Goal: Information Seeking & Learning: Learn about a topic

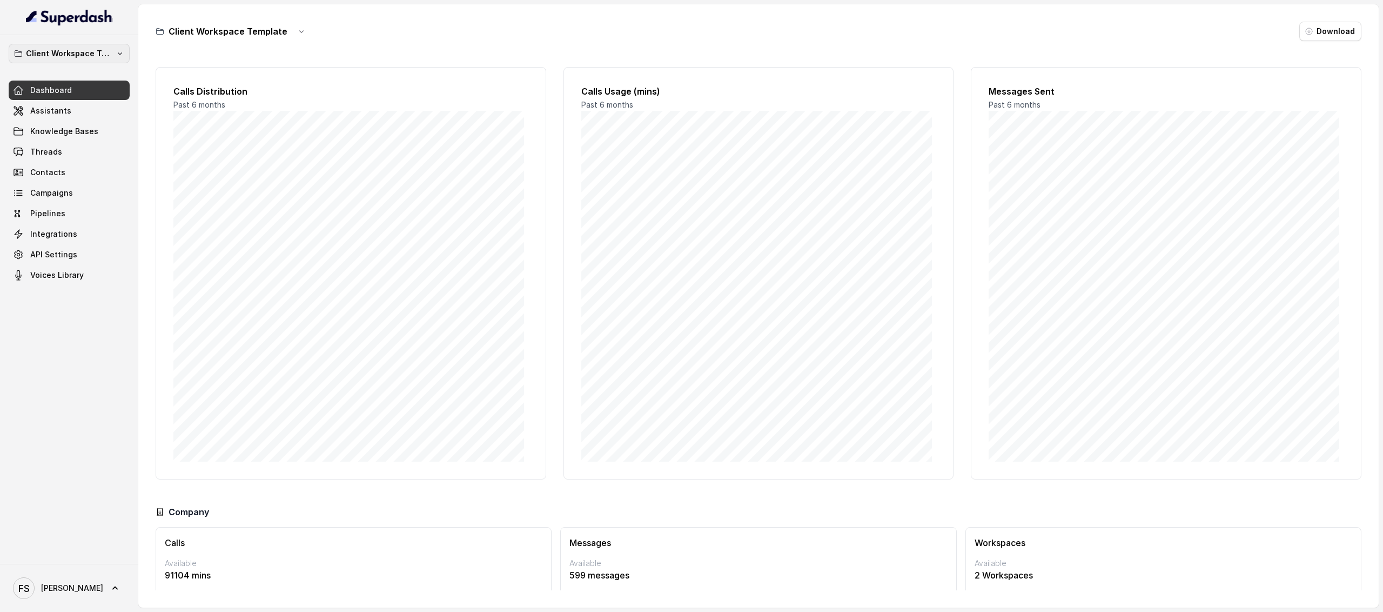
click at [76, 49] on p "Client Workspace Template" at bounding box center [69, 53] width 86 height 13
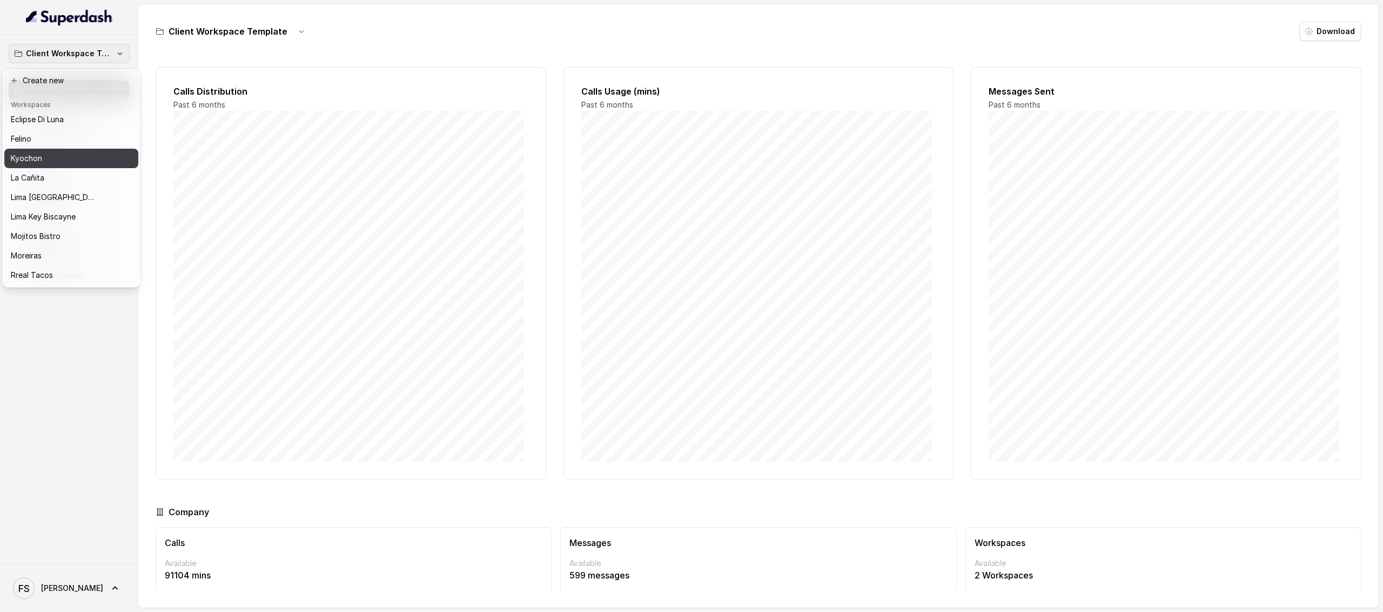
scroll to position [91, 0]
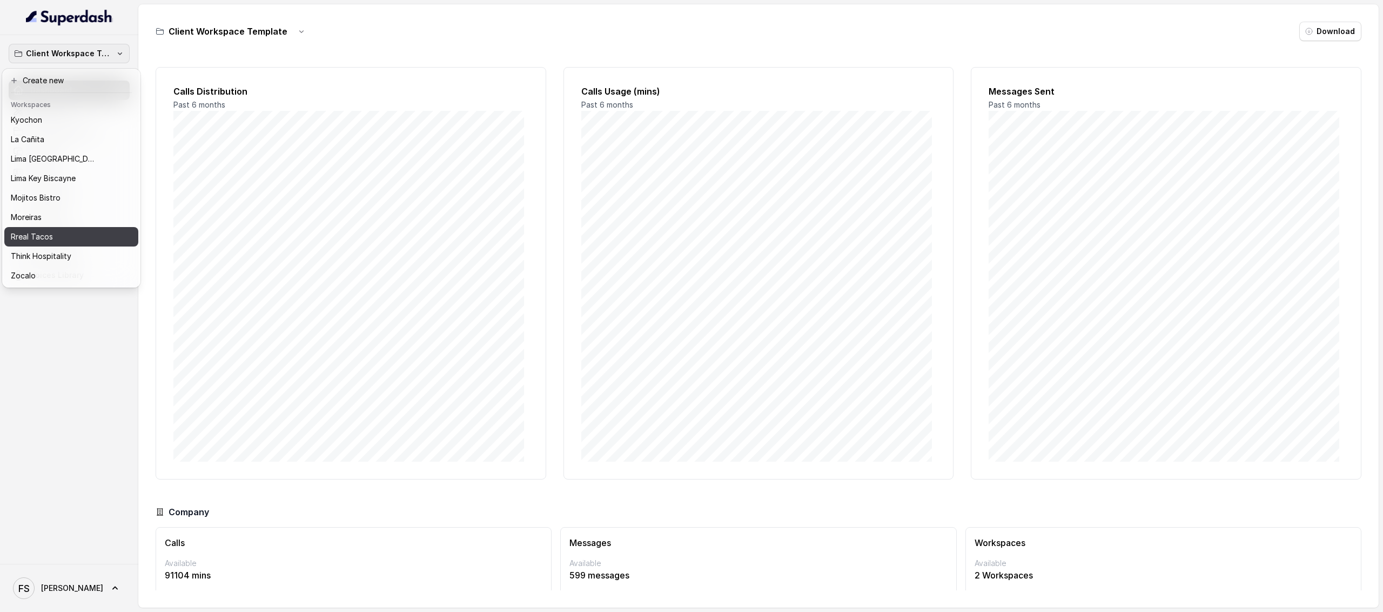
click at [78, 227] on button "Rreal Tacos" at bounding box center [71, 236] width 134 height 19
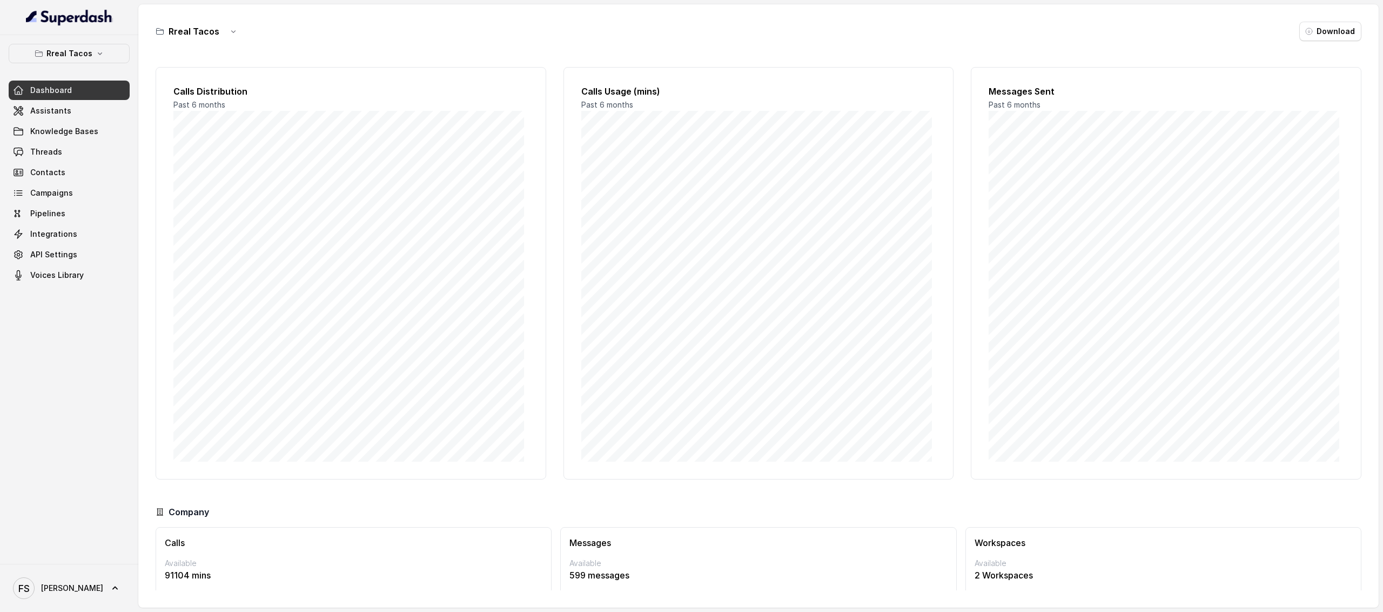
click at [77, 121] on div "Dashboard Assistants Knowledge Bases Threads Contacts Campaigns Pipelines Integ…" at bounding box center [69, 183] width 121 height 204
click at [71, 153] on link "Threads" at bounding box center [69, 151] width 121 height 19
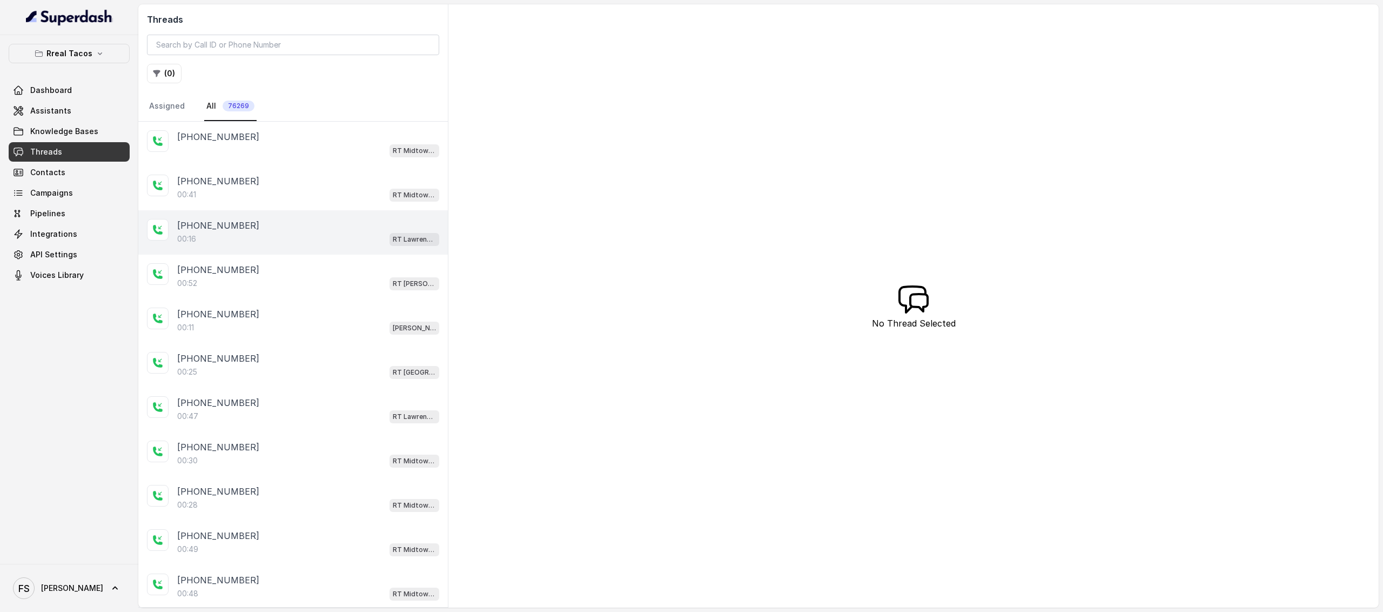
click at [314, 250] on div "+16787875212 00:16 RT Lawrenceville" at bounding box center [293, 232] width 310 height 44
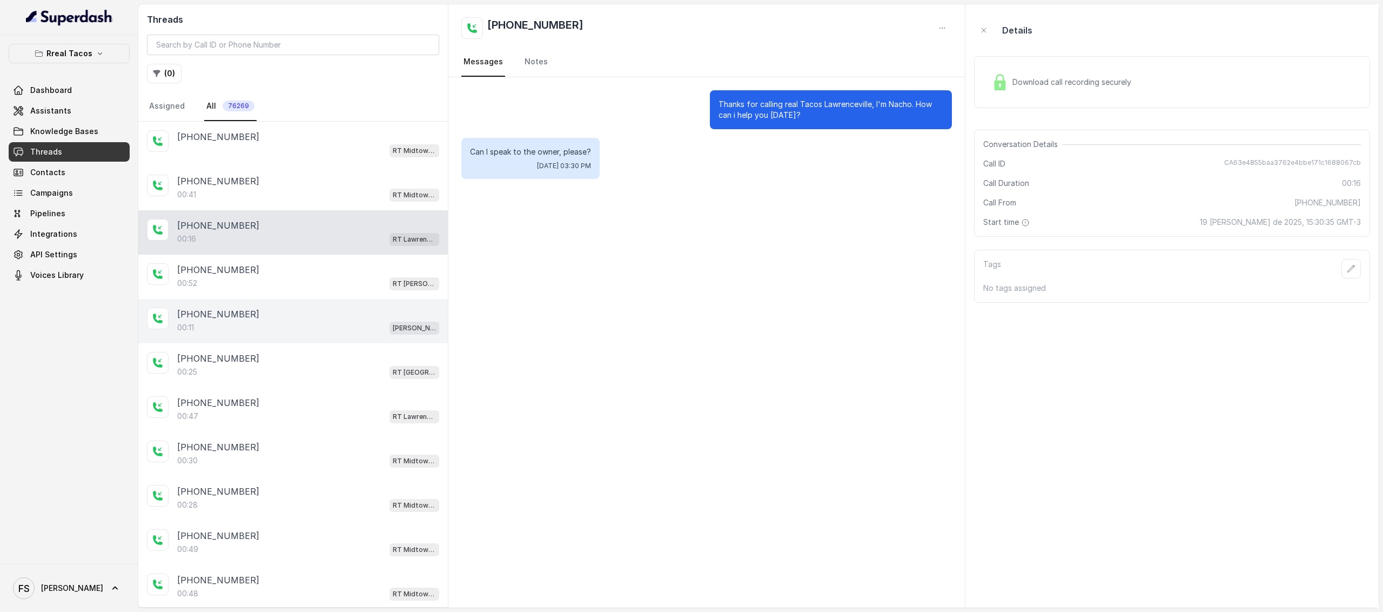
click at [291, 314] on div "+14046187011" at bounding box center [308, 313] width 262 height 13
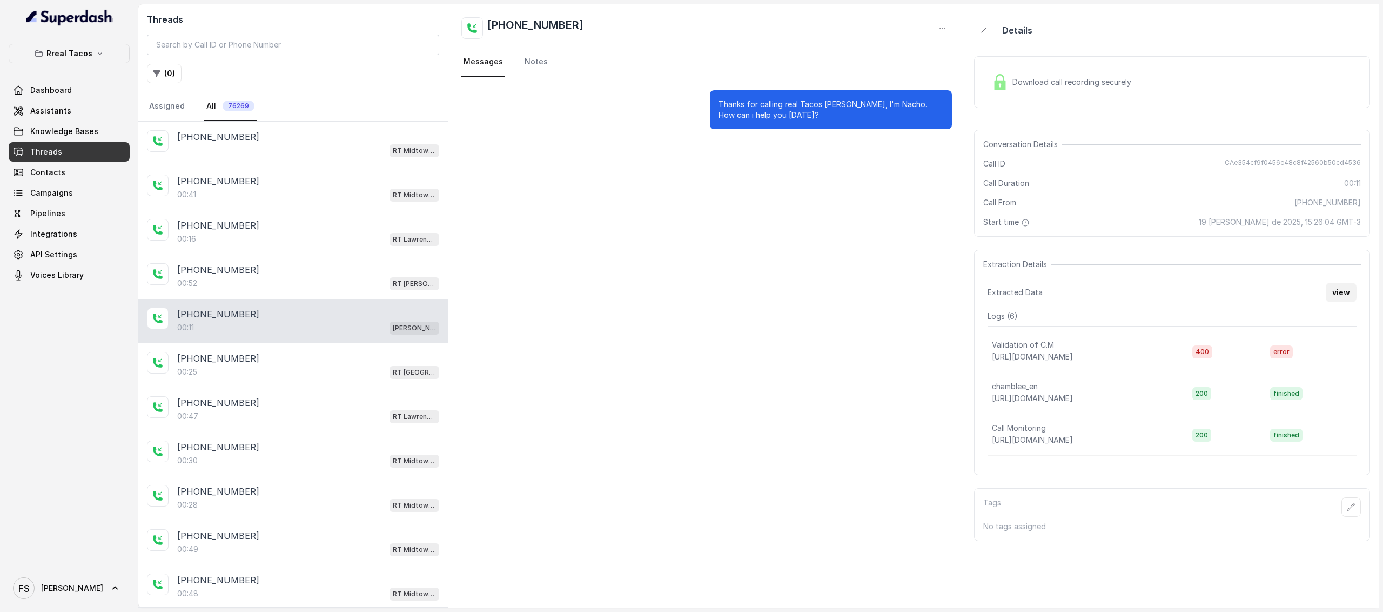
click at [1337, 294] on button "view" at bounding box center [1341, 292] width 31 height 19
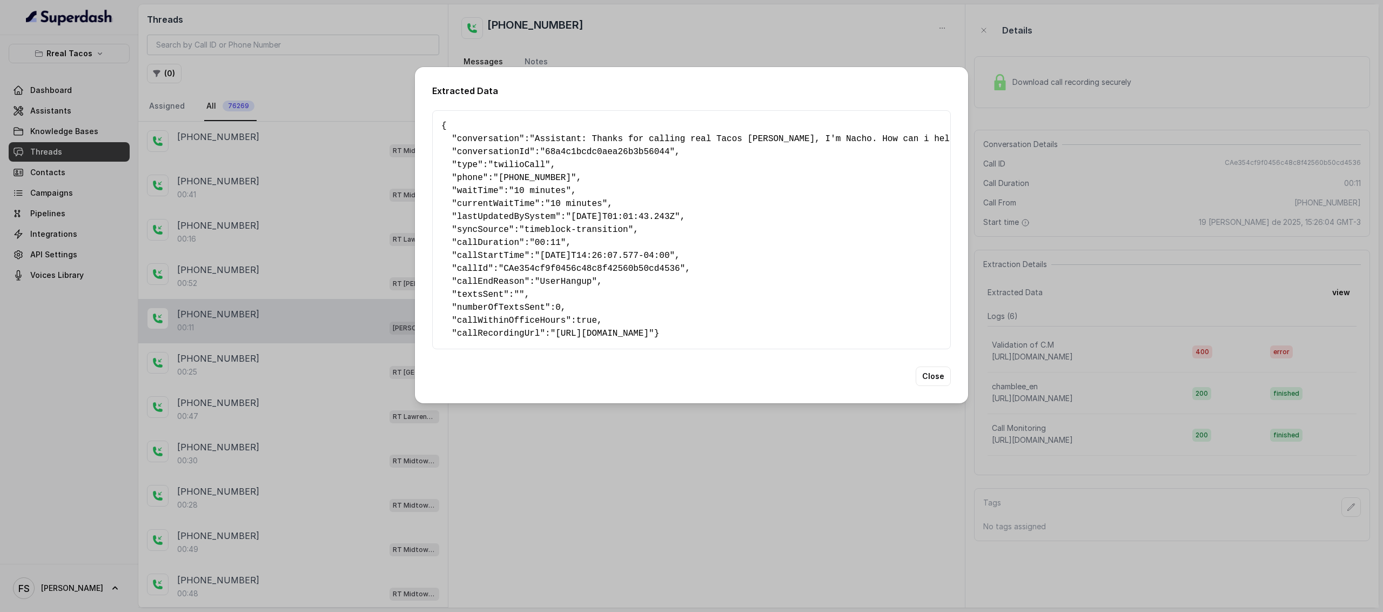
click at [348, 383] on div "Extracted Data { " conversation ": "Assistant: Thanks for calling real Tacos Ch…" at bounding box center [691, 306] width 1383 height 612
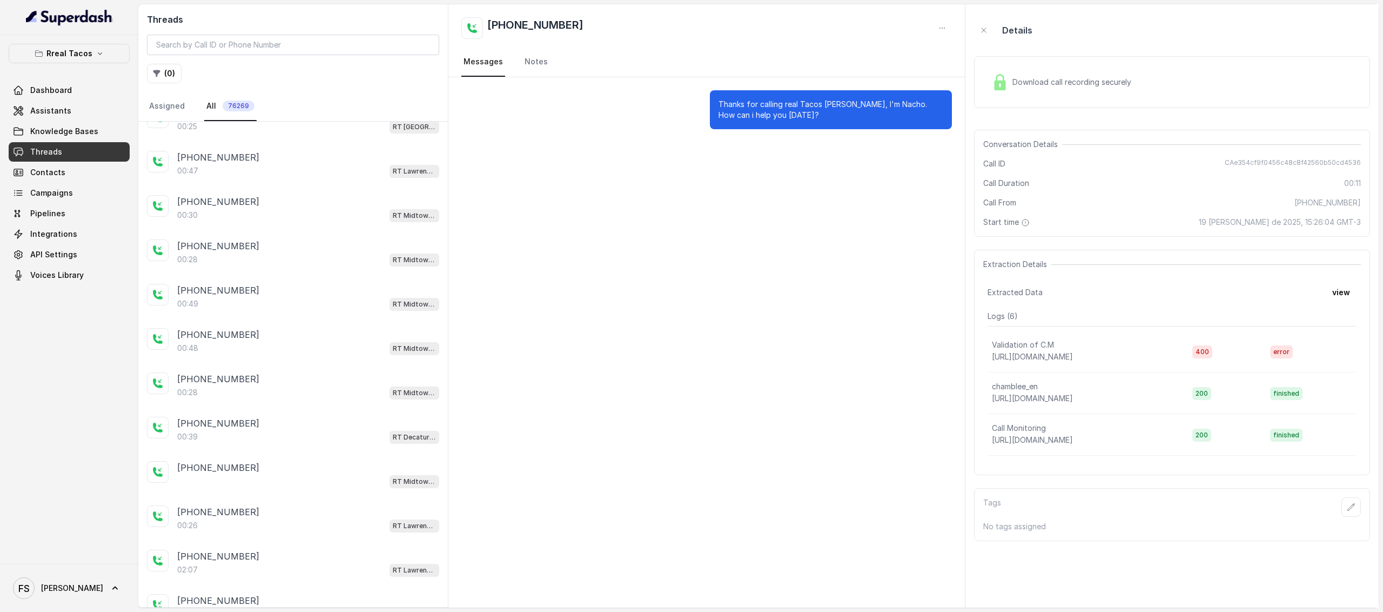
scroll to position [614, 0]
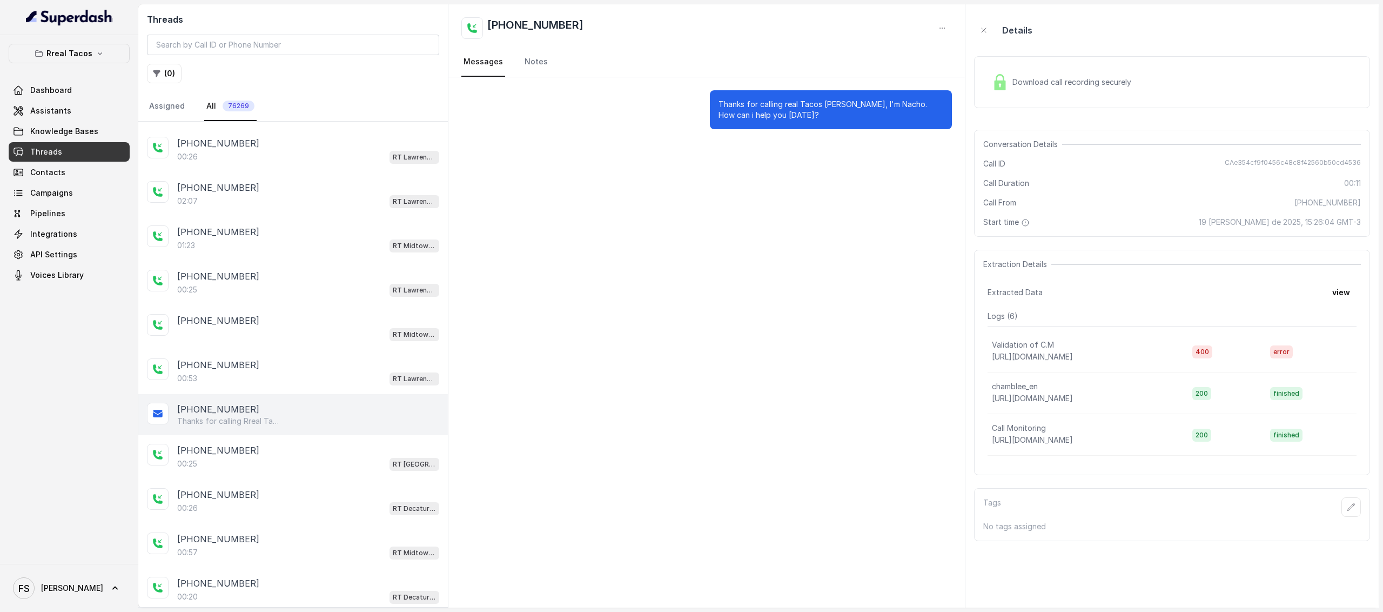
click at [334, 416] on div "Thanks for calling Rreal Tacos! Complete this form for any type of inquiry and …" at bounding box center [308, 421] width 262 height 11
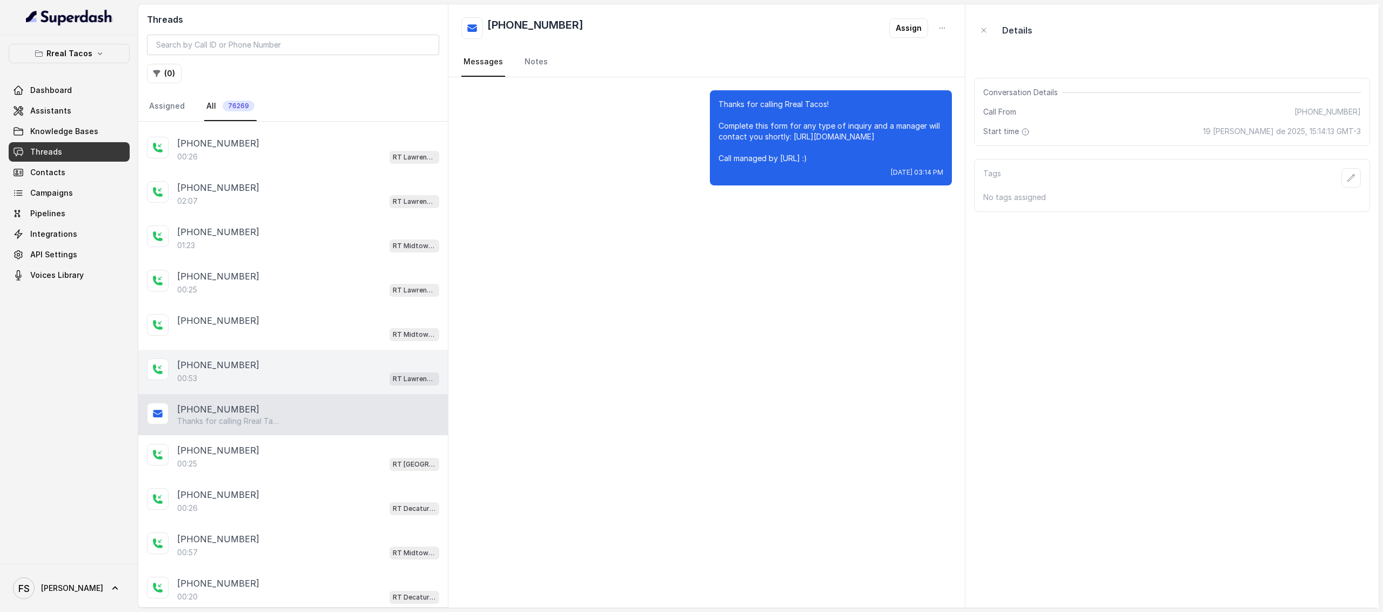
click at [334, 358] on div "+16787608686" at bounding box center [308, 364] width 262 height 13
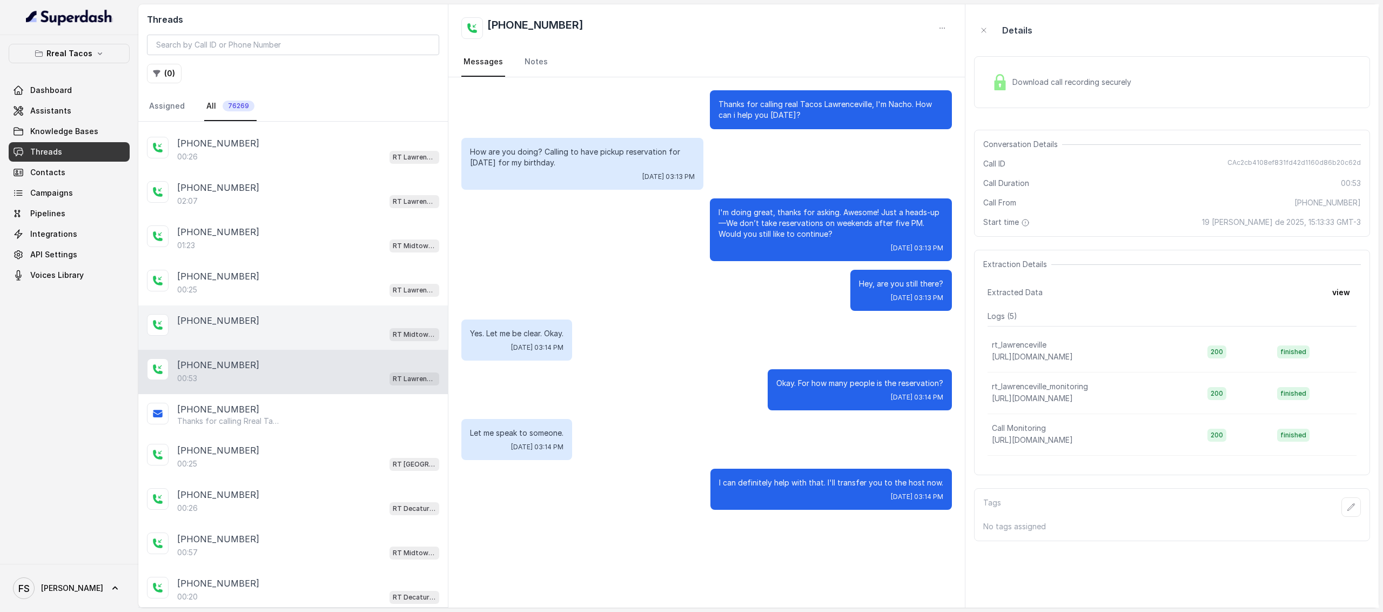
click at [335, 327] on div "RT Midtown / EN" at bounding box center [308, 334] width 262 height 14
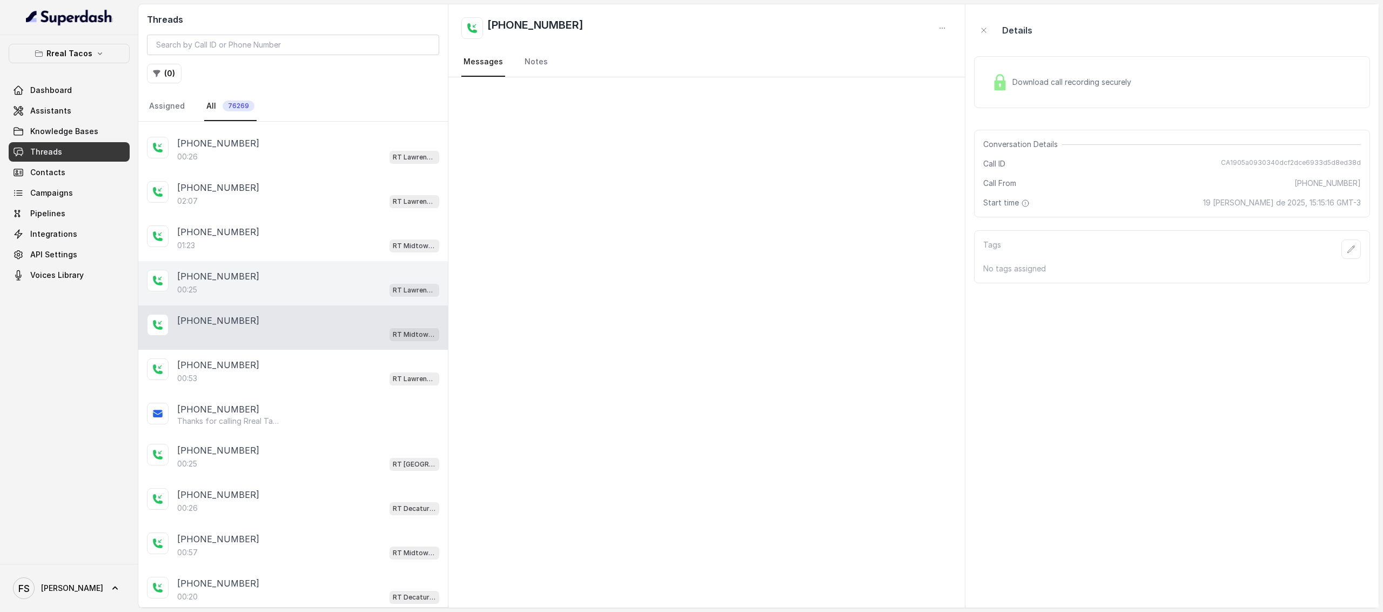
click at [346, 261] on div "+14044500606 00:25 RT Lawrenceville" at bounding box center [293, 283] width 310 height 44
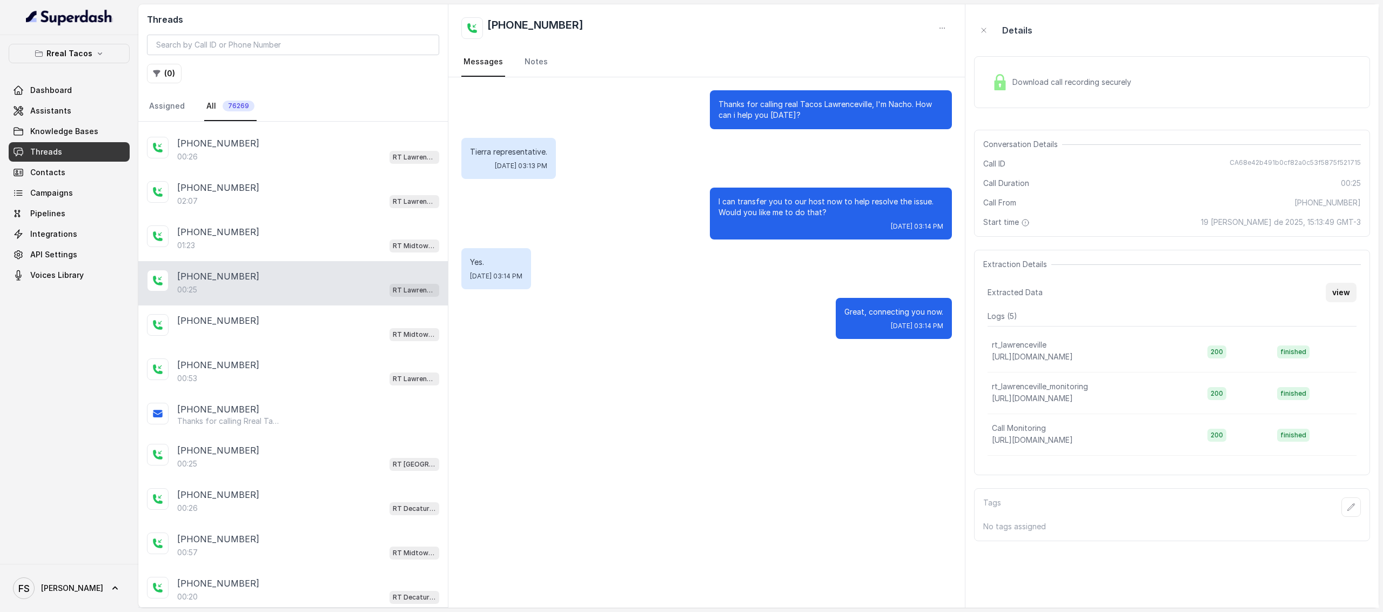
click at [1341, 285] on button "view" at bounding box center [1341, 292] width 31 height 19
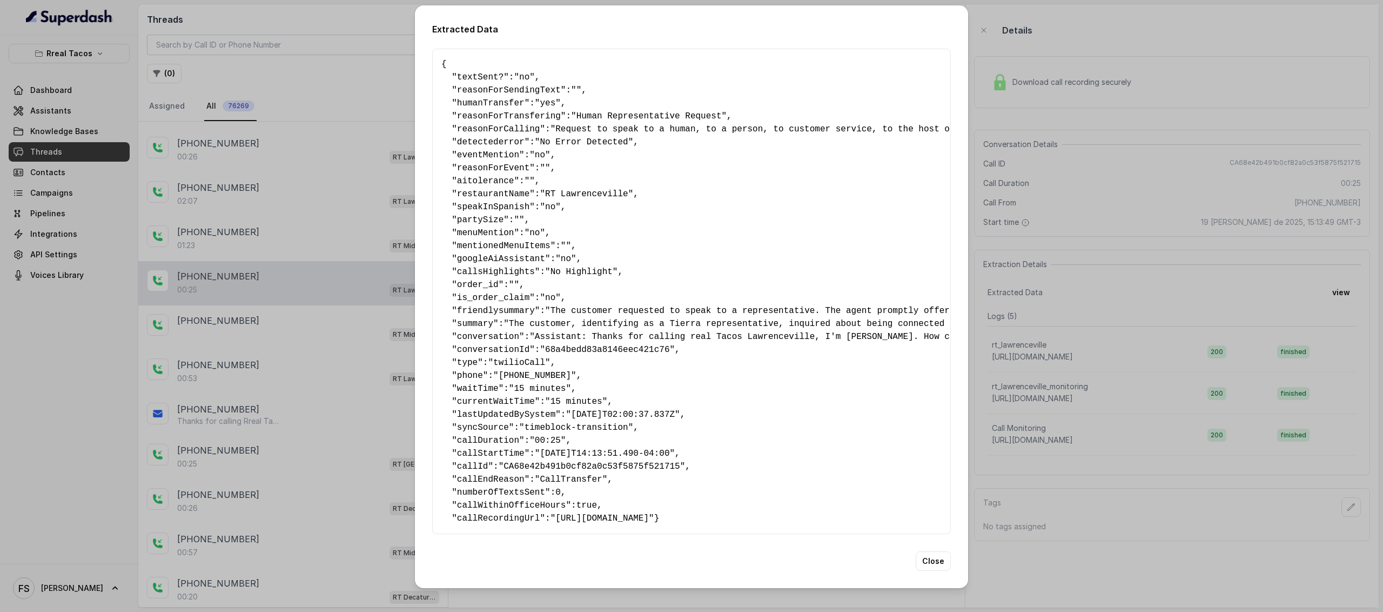
click at [485, 439] on span "callDuration" at bounding box center [488, 441] width 62 height 10
click at [496, 451] on span "callStartTime" at bounding box center [491, 453] width 68 height 10
click at [472, 466] on span "callId" at bounding box center [472, 466] width 31 height 10
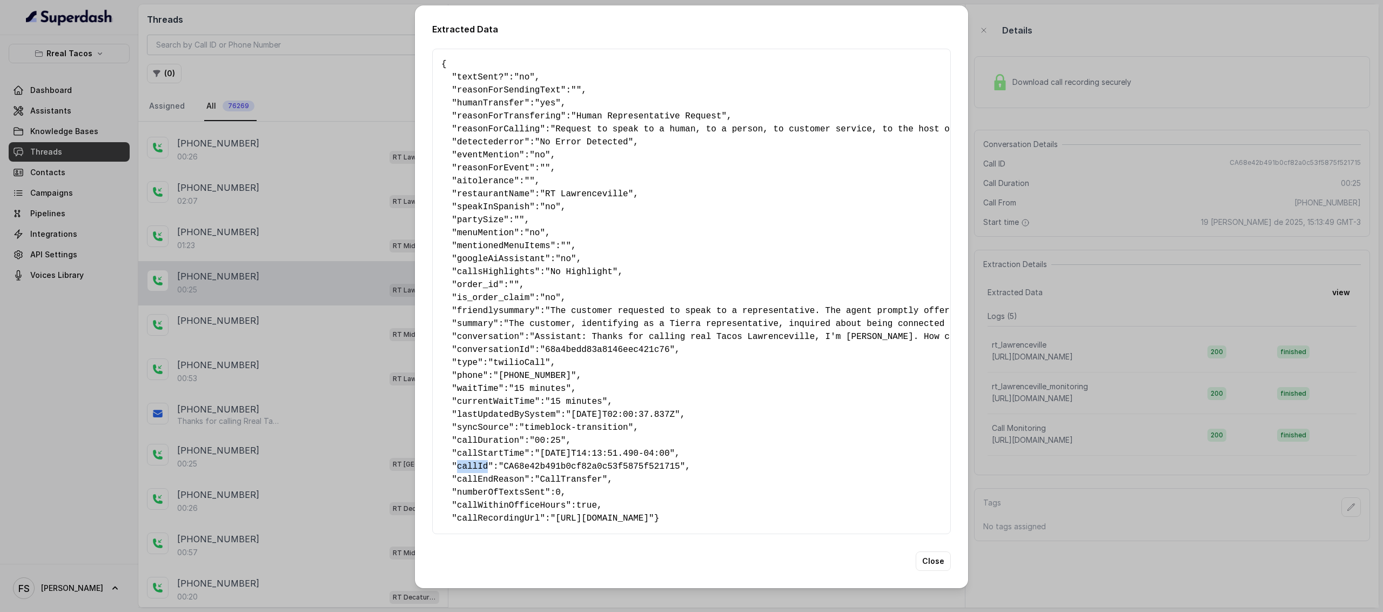
click at [472, 466] on span "callId" at bounding box center [472, 466] width 31 height 10
click at [485, 480] on pre "{ " textSent? ": "no" , " reasonForSendingText ": "" , " humanTransfer ": "yes"…" at bounding box center [691, 291] width 500 height 467
click at [494, 488] on span "numberOfTextsSent" at bounding box center [501, 492] width 88 height 10
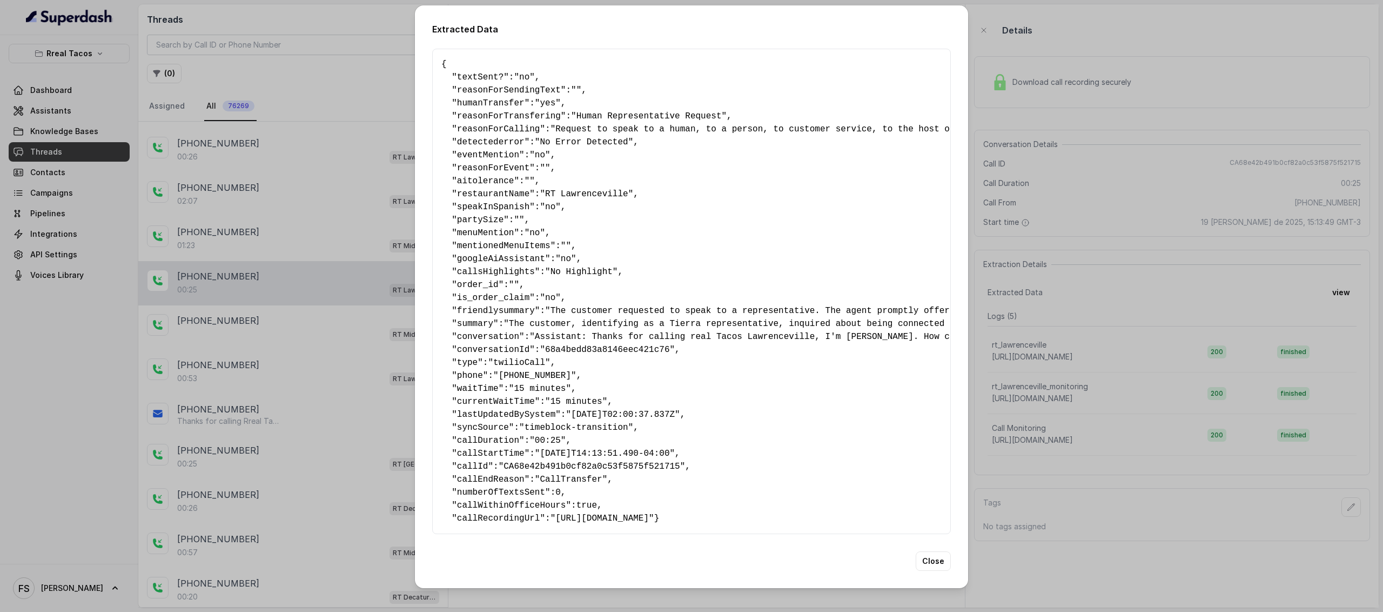
click at [496, 500] on span "callWithinOfficeHours" at bounding box center [511, 505] width 109 height 10
click at [485, 98] on span "humanTransfer" at bounding box center [491, 103] width 68 height 10
click at [491, 105] on pre "{ " textSent? ": "no" , " reasonForSendingText ": "" , " humanTransfer ": "yes"…" at bounding box center [691, 291] width 500 height 467
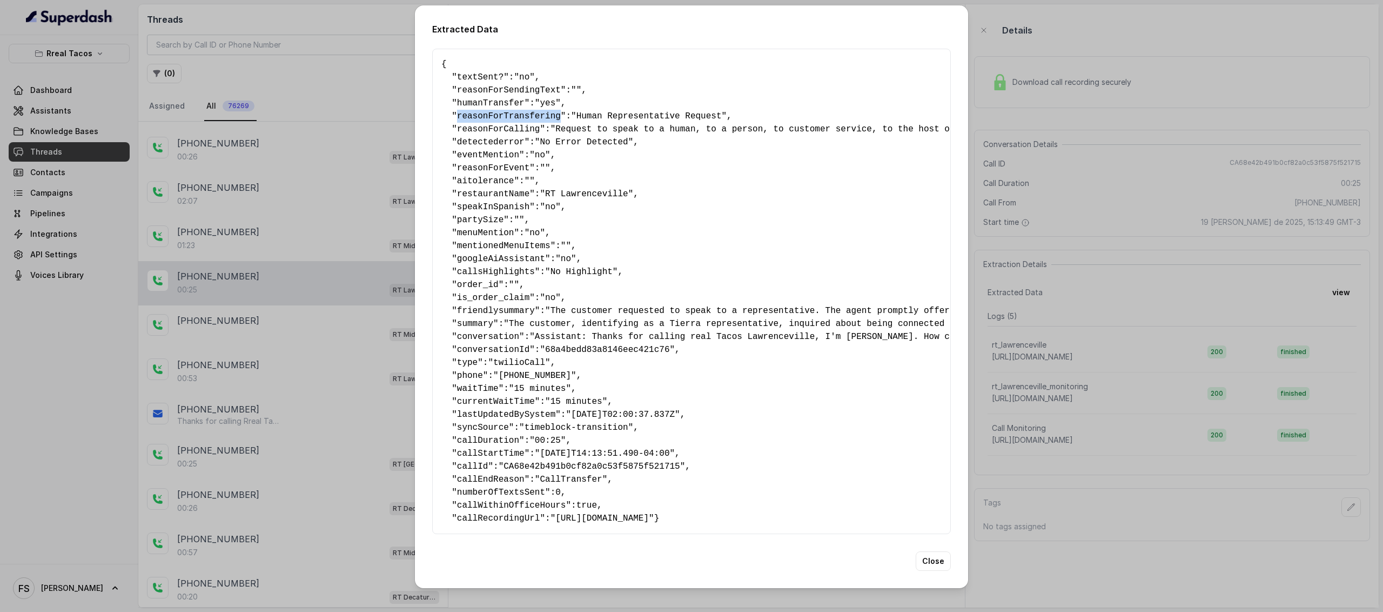
click at [491, 105] on pre "{ " textSent? ": "no" , " reasonForSendingText ": "" , " humanTransfer ": "yes"…" at bounding box center [691, 291] width 500 height 467
click at [506, 125] on span "reasonForCalling" at bounding box center [498, 129] width 83 height 10
click at [506, 142] on span "detectederror" at bounding box center [491, 142] width 68 height 10
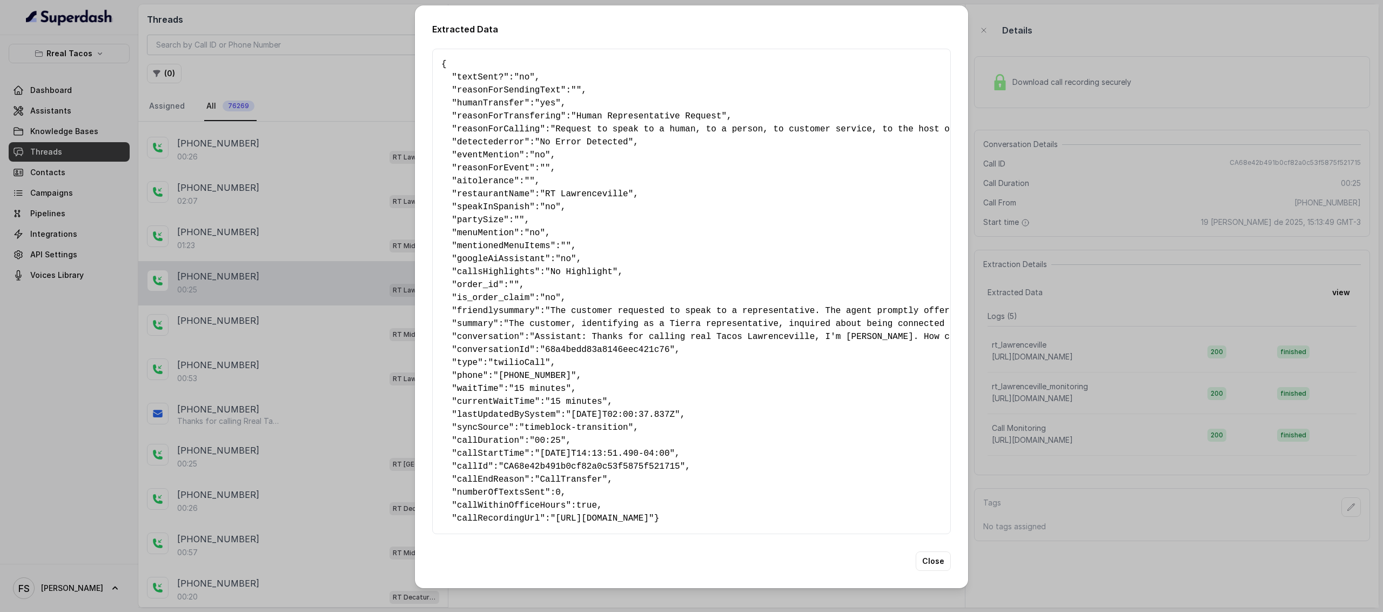
click at [488, 306] on span "friendlysummary" at bounding box center [496, 311] width 78 height 10
click at [481, 410] on span "lastUpdatedBySystem" at bounding box center [506, 415] width 98 height 10
click at [485, 426] on span "syncSource" at bounding box center [483, 428] width 52 height 10
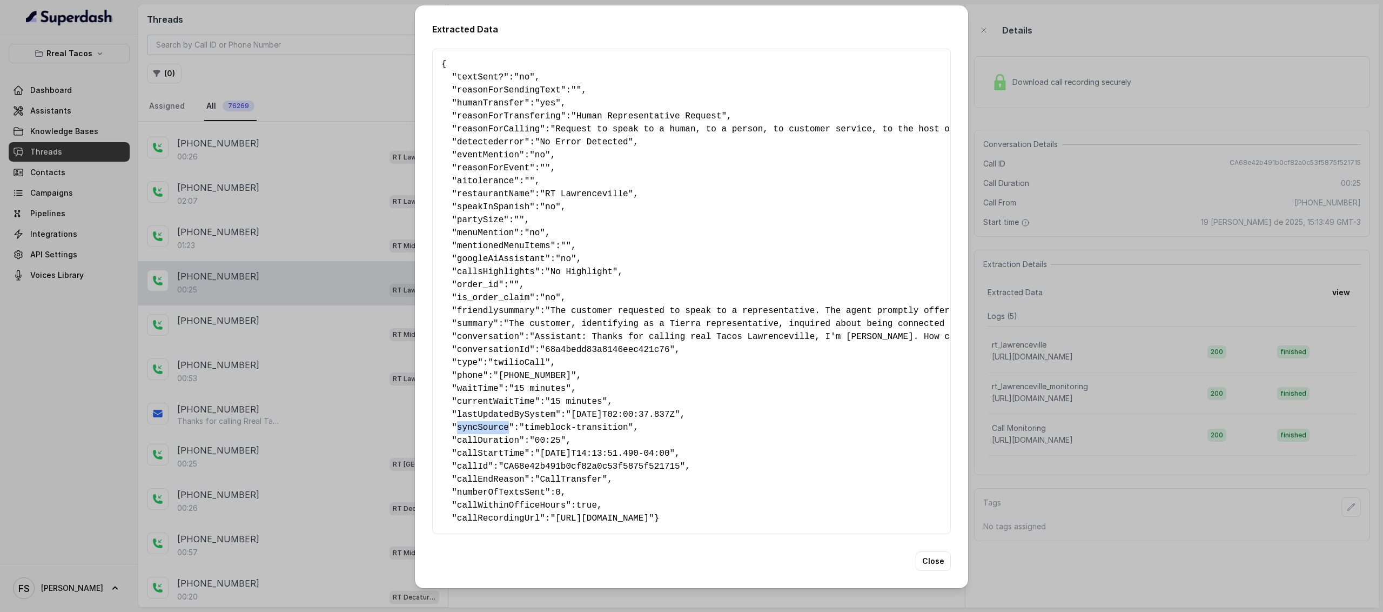
click at [485, 426] on span "syncSource" at bounding box center [483, 428] width 52 height 10
click at [485, 437] on span "callDuration" at bounding box center [488, 441] width 62 height 10
click at [487, 448] on span "callStartTime" at bounding box center [491, 453] width 68 height 10
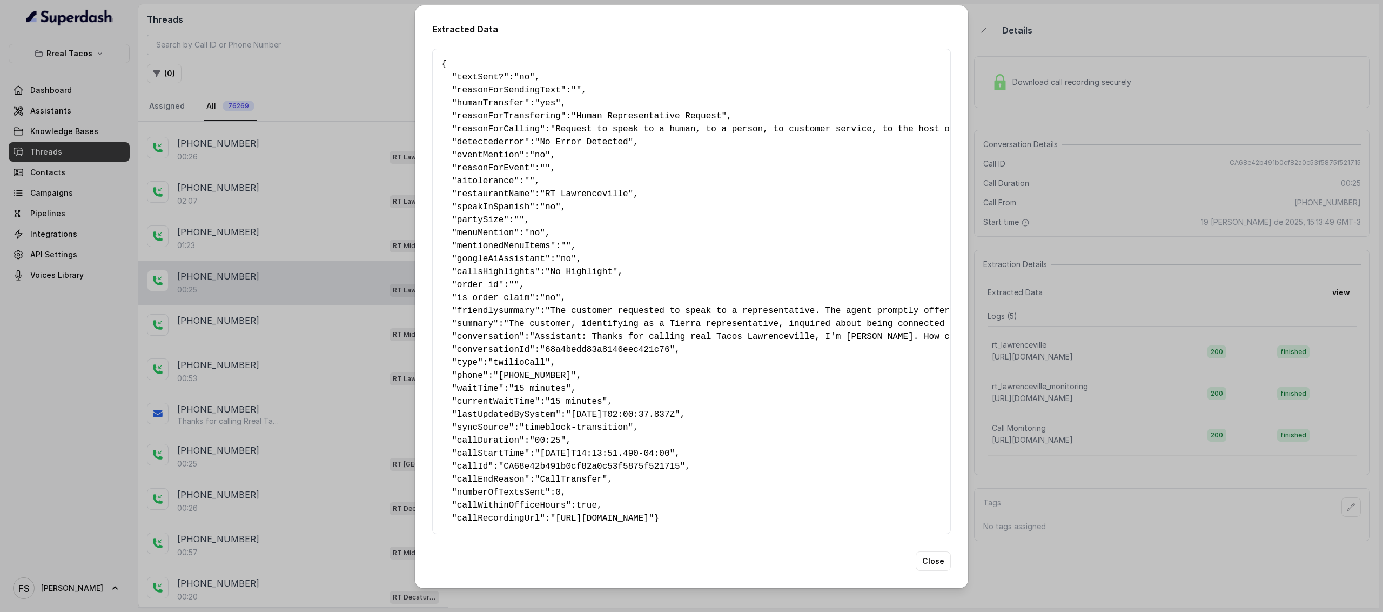
click at [481, 474] on span "callEndReason" at bounding box center [491, 479] width 68 height 10
click at [568, 477] on span ""CallTransfer"" at bounding box center [571, 479] width 72 height 10
copy span "CallTransfer"
